Goal: Information Seeking & Learning: Learn about a topic

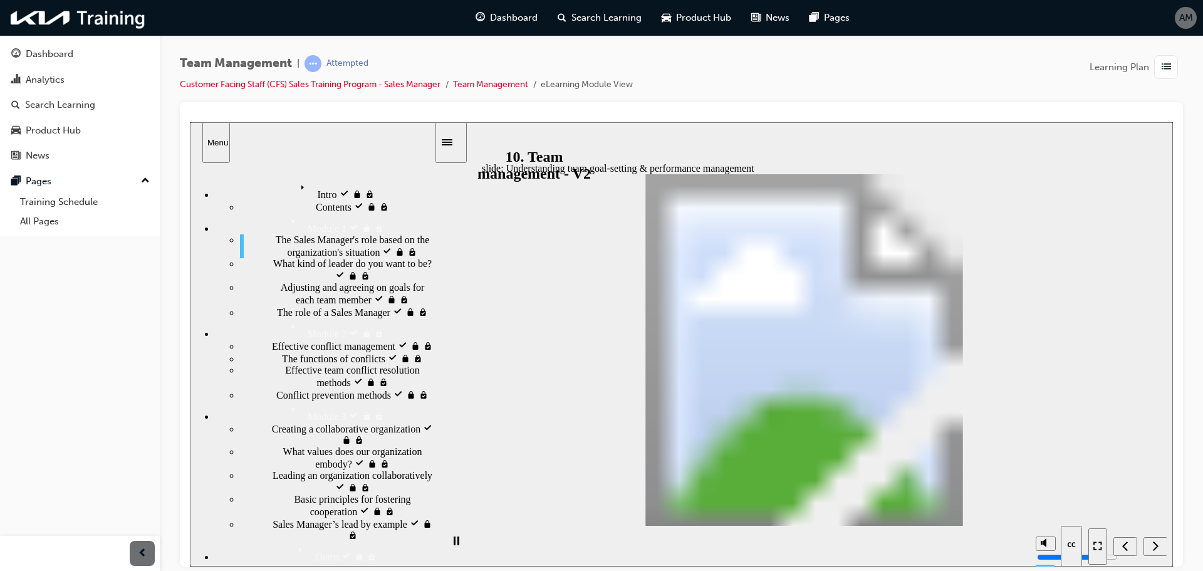
click at [807, 55] on div "Team Management | Attempted Customer Facing Staff (CFS) Sales Training Program …" at bounding box center [682, 287] width 1044 height 505
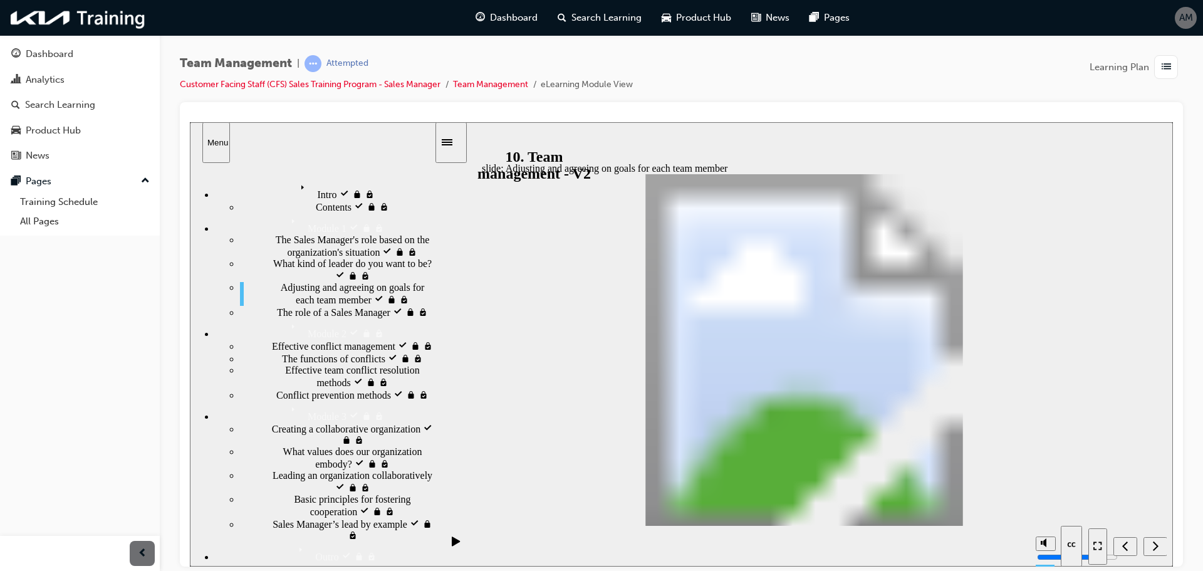
drag, startPoint x: 448, startPoint y: 106, endPoint x: 815, endPoint y: 85, distance: 367.9
click at [815, 85] on div "Team Management | Attempted Customer Facing Staff (CFS) Sales Training Program …" at bounding box center [681, 78] width 1003 height 47
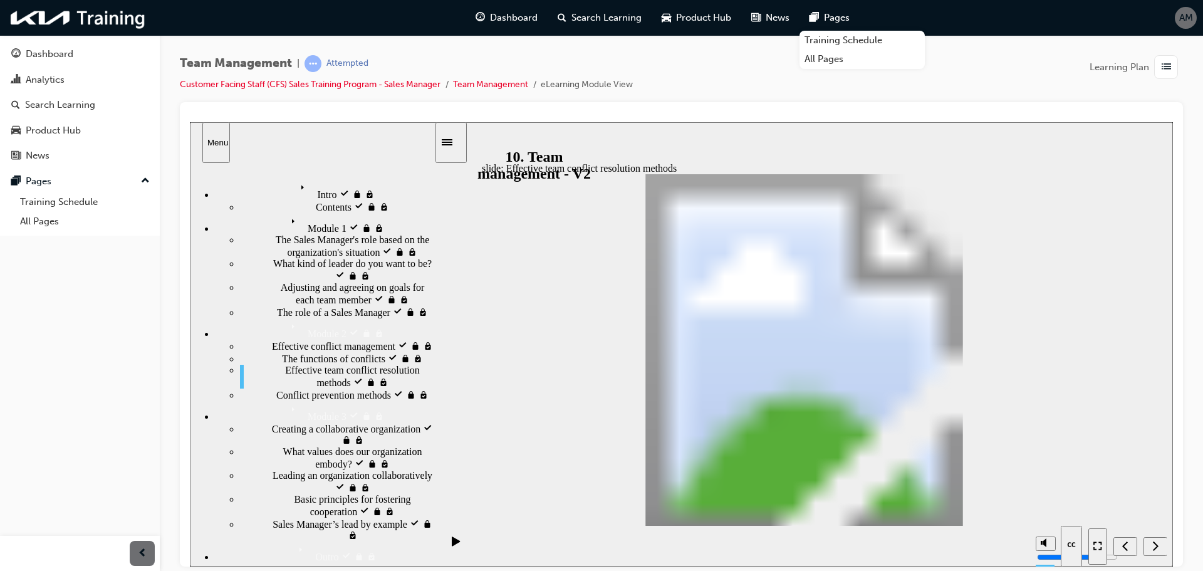
drag, startPoint x: 182, startPoint y: 490, endPoint x: 723, endPoint y: 116, distance: 657.4
click at [723, 116] on div at bounding box center [681, 117] width 983 height 10
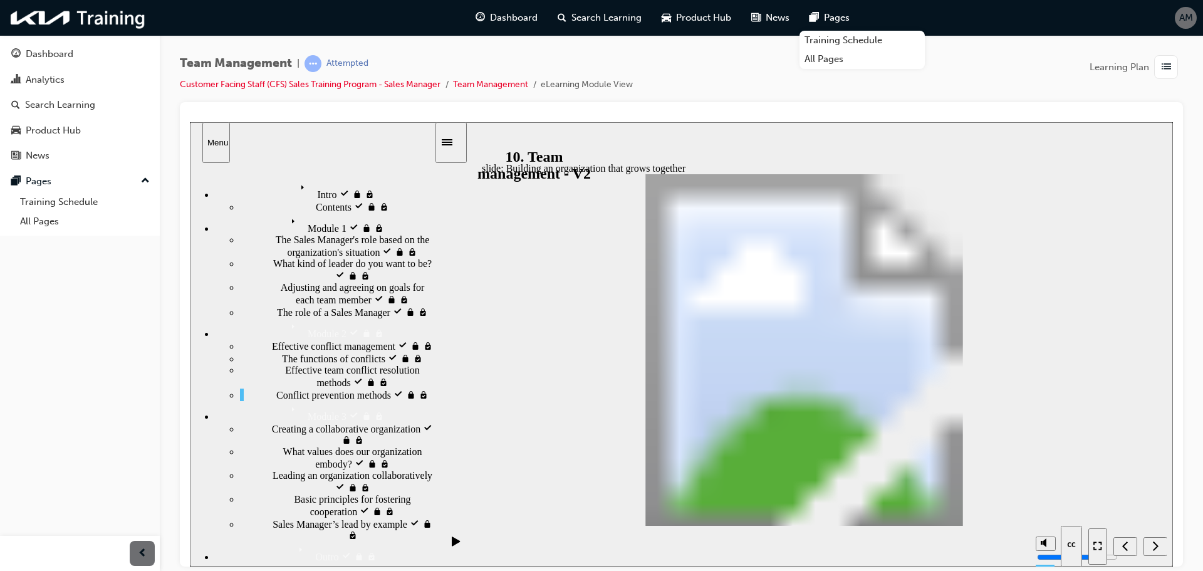
click at [720, 67] on div "Team Management | Attempted Customer Facing Staff (CFS) Sales Training Program …" at bounding box center [681, 78] width 1003 height 47
click at [832, 8] on div "Pages" at bounding box center [830, 18] width 60 height 26
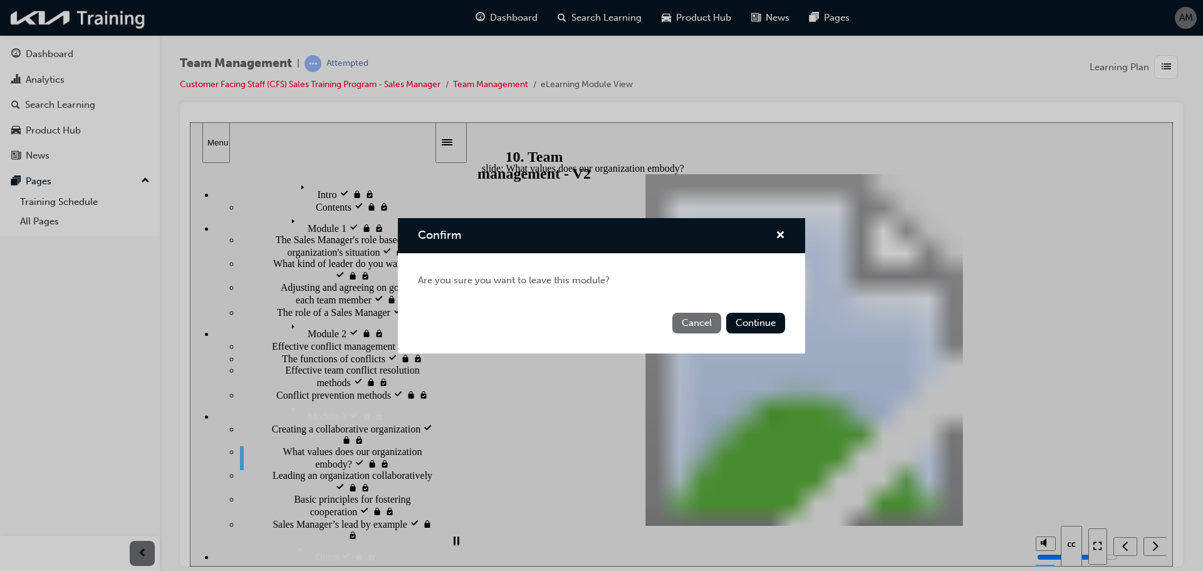
click at [698, 322] on button "Cancel" at bounding box center [697, 323] width 49 height 21
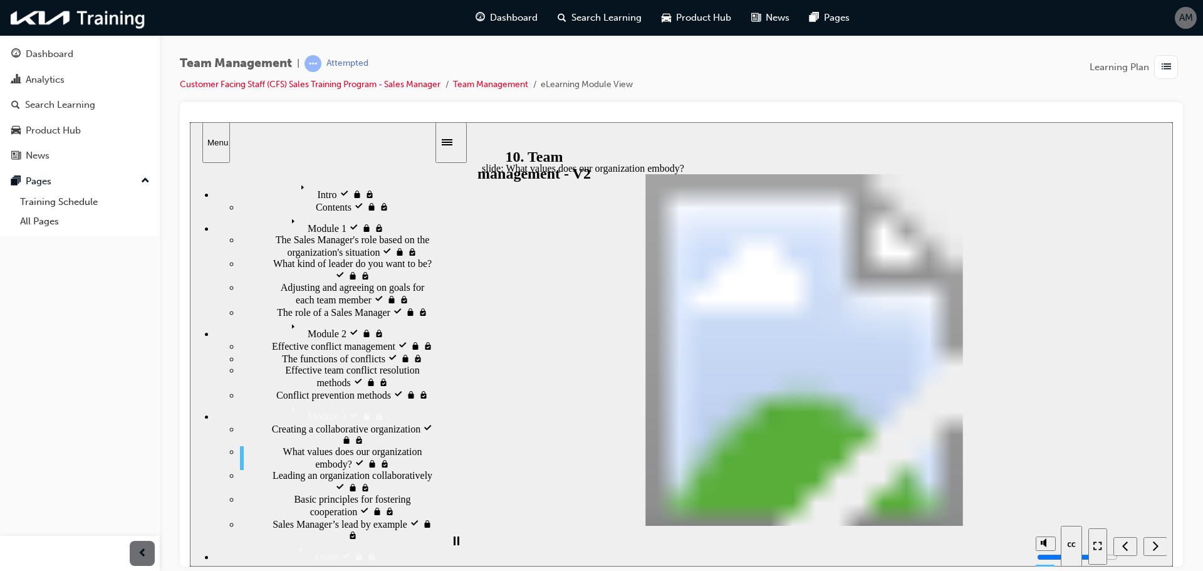
click at [1163, 63] on span "list-icon" at bounding box center [1166, 68] width 9 height 16
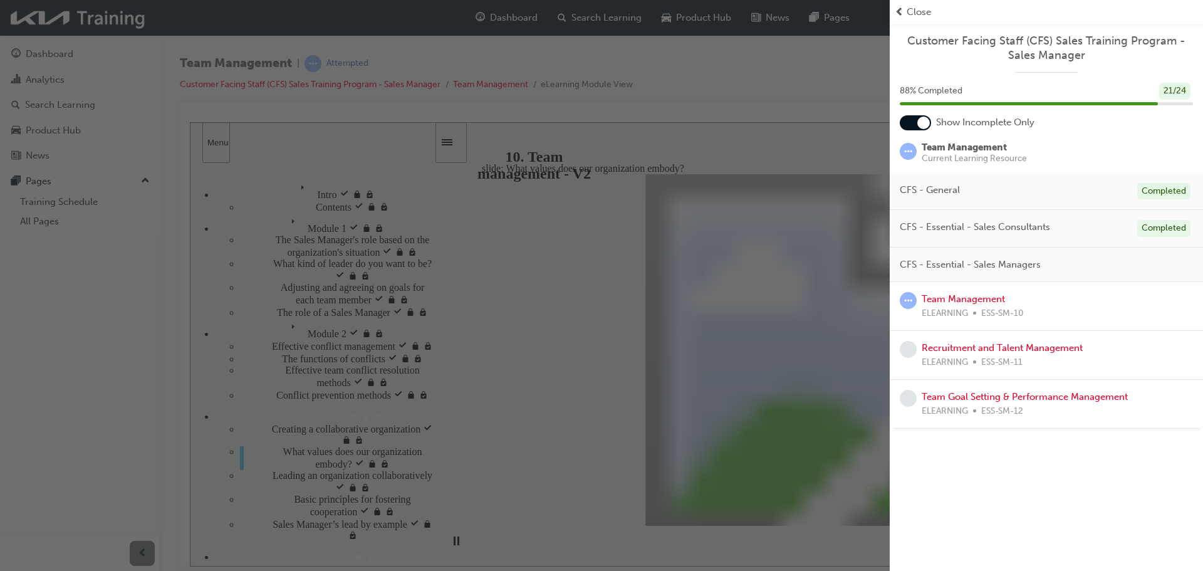
click at [909, 13] on span "Close" at bounding box center [919, 12] width 24 height 14
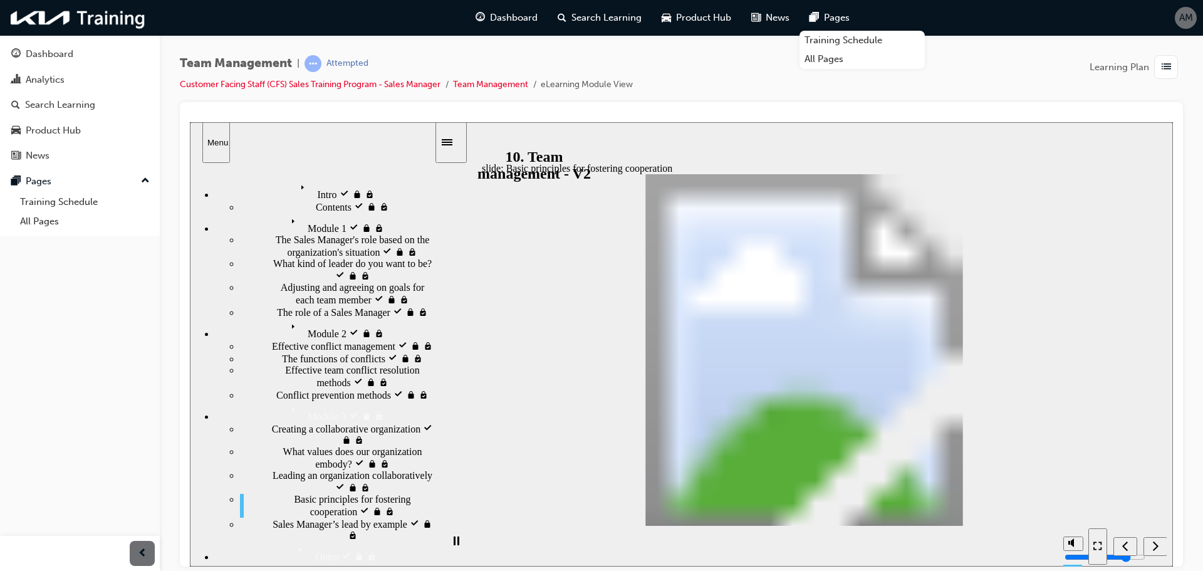
drag, startPoint x: 557, startPoint y: 290, endPoint x: 825, endPoint y: 414, distance: 295.6
drag, startPoint x: 825, startPoint y: 414, endPoint x: 830, endPoint y: 451, distance: 37.2
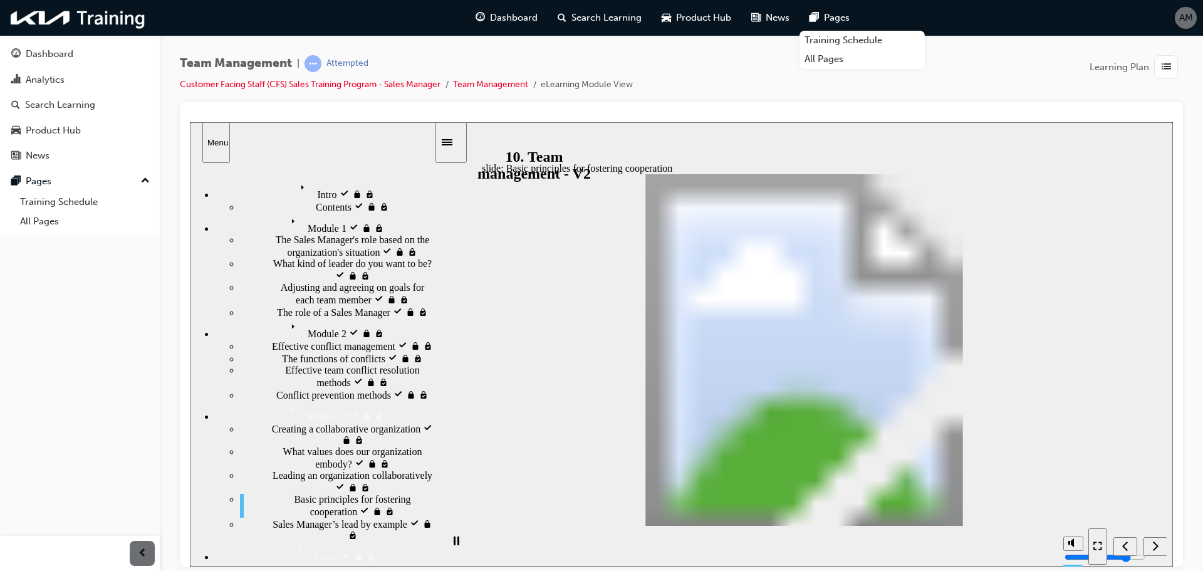
drag, startPoint x: 827, startPoint y: 437, endPoint x: 803, endPoint y: 388, distance: 54.4
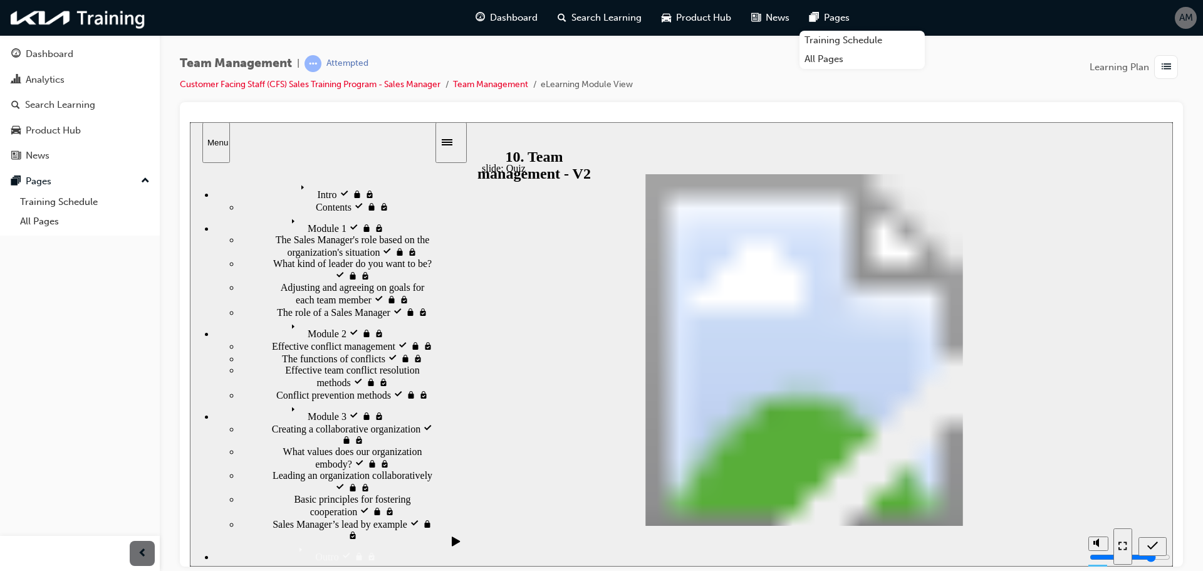
drag, startPoint x: 1030, startPoint y: 411, endPoint x: 622, endPoint y: 397, distance: 407.6
drag, startPoint x: 1024, startPoint y: 367, endPoint x: 817, endPoint y: 385, distance: 207.0
drag, startPoint x: 1007, startPoint y: 362, endPoint x: 819, endPoint y: 382, distance: 189.0
drag, startPoint x: 984, startPoint y: 397, endPoint x: 767, endPoint y: 374, distance: 218.1
drag, startPoint x: 1001, startPoint y: 362, endPoint x: 817, endPoint y: 370, distance: 184.5
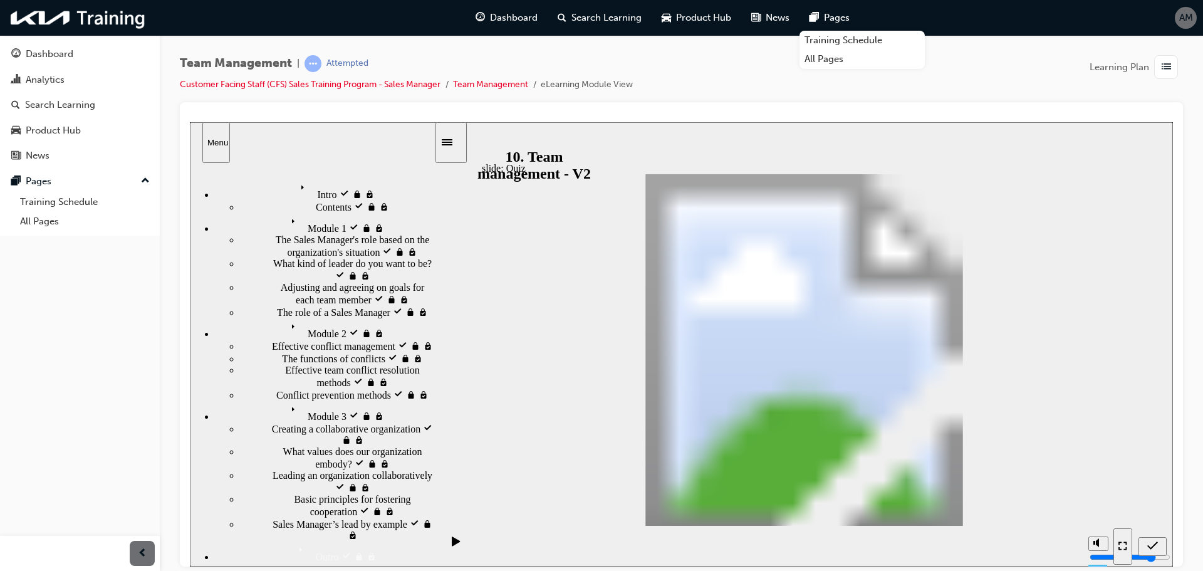
drag, startPoint x: 1013, startPoint y: 363, endPoint x: 804, endPoint y: 309, distance: 216.2
drag, startPoint x: 690, startPoint y: 330, endPoint x: 604, endPoint y: 313, distance: 87.4
radio input "true"
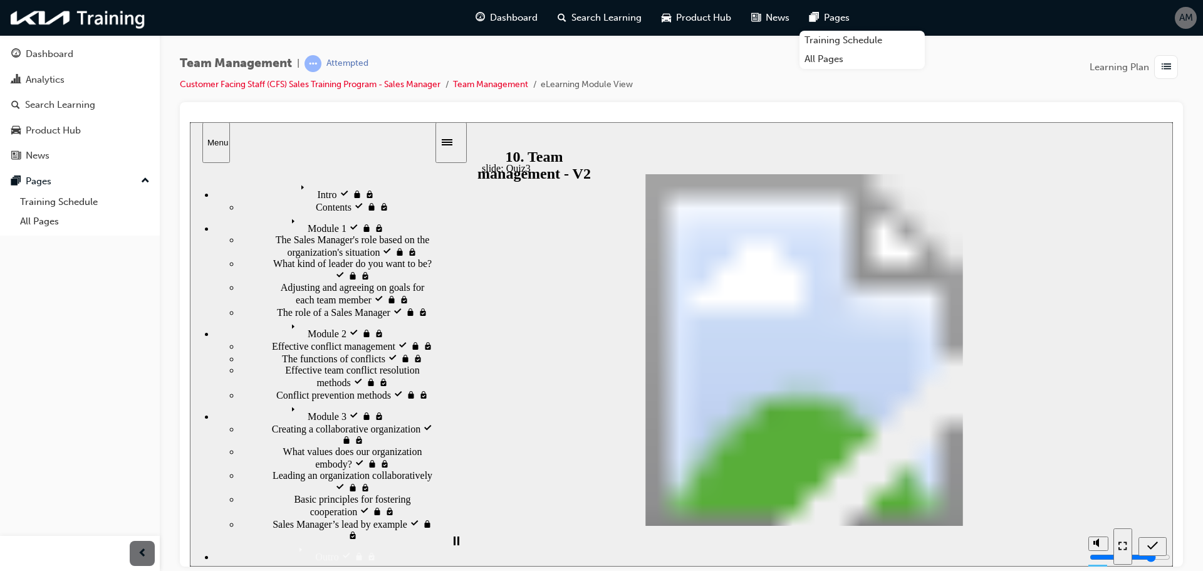
radio input "true"
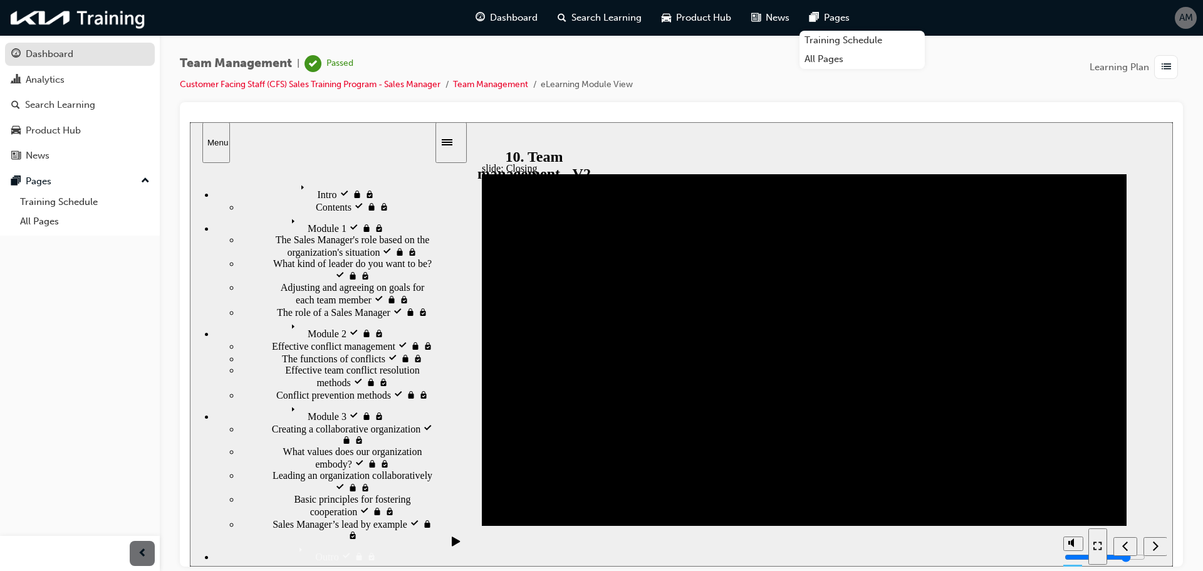
click at [95, 65] on link "Dashboard" at bounding box center [80, 54] width 150 height 23
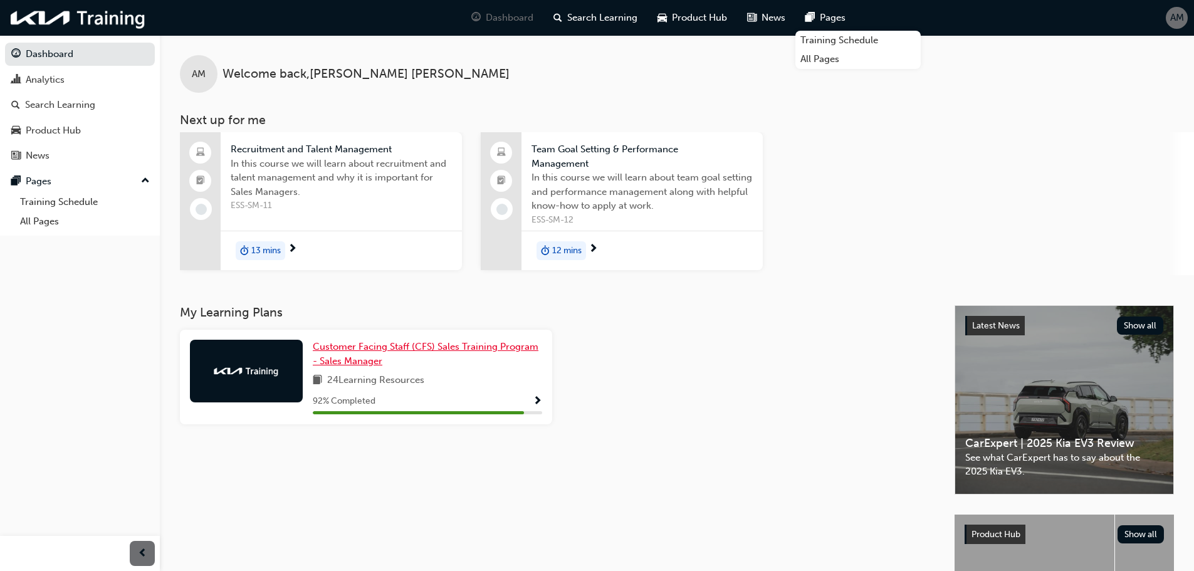
click at [493, 353] on link "Customer Facing Staff (CFS) Sales Training Program - Sales Manager" at bounding box center [427, 354] width 229 height 28
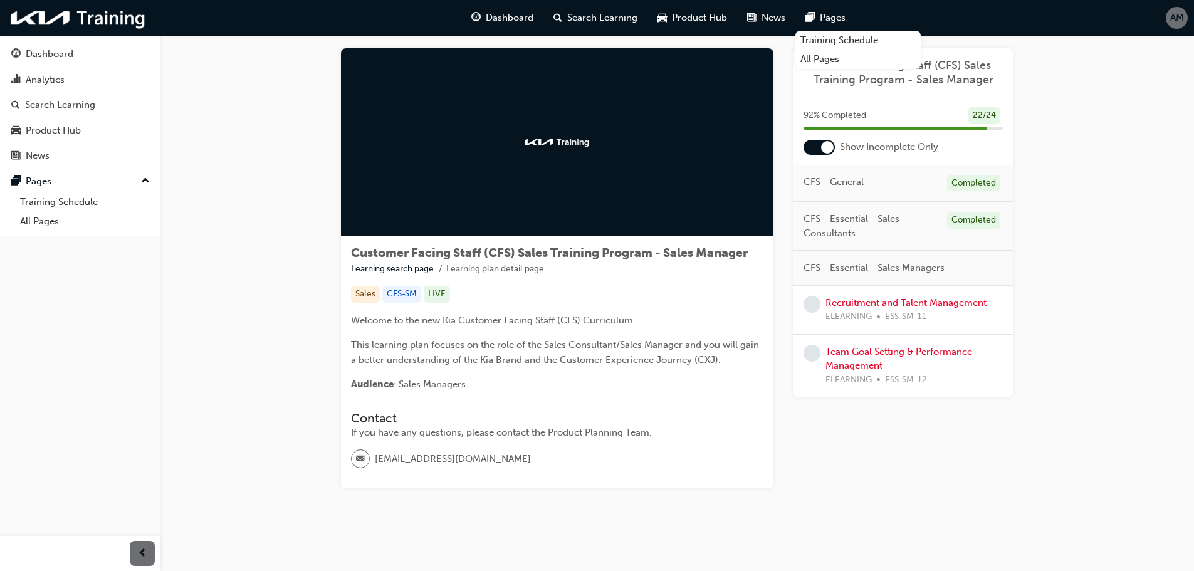
scroll to position [26, 0]
